Goal: Task Accomplishment & Management: Manage account settings

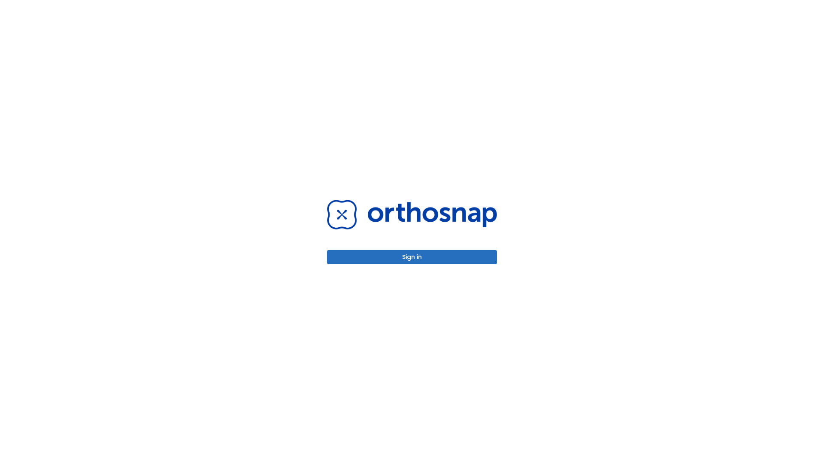
click at [412, 257] on button "Sign in" at bounding box center [412, 257] width 170 height 14
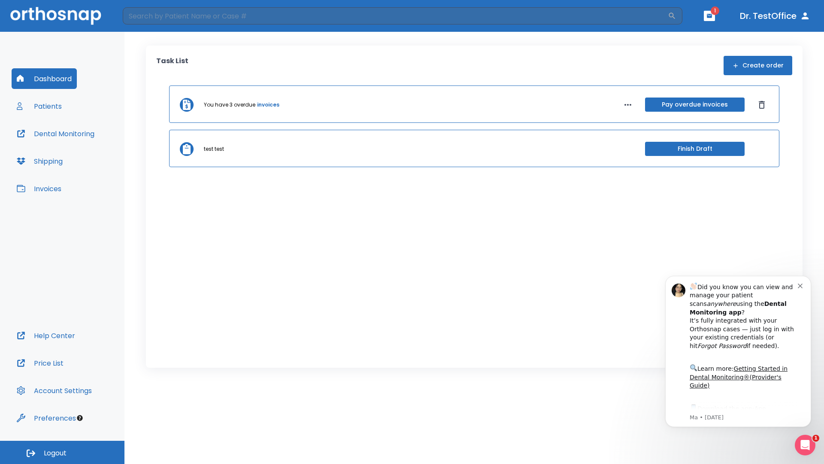
click at [62, 452] on span "Logout" at bounding box center [55, 452] width 23 height 9
